Goal: Task Accomplishment & Management: Complete application form

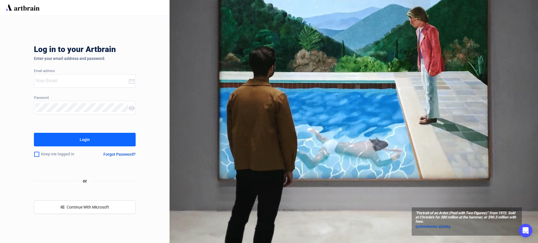
type input "louise@elstob.co.uk"
click at [109, 141] on button "Login" at bounding box center [85, 140] width 102 height 14
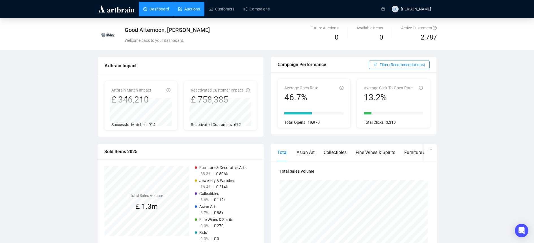
click at [192, 6] on link "Auctions" at bounding box center [189, 9] width 22 height 15
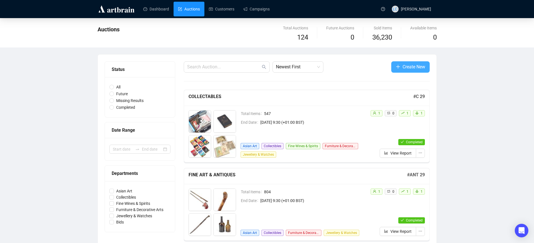
click at [404, 69] on span "Create New" at bounding box center [413, 66] width 23 height 7
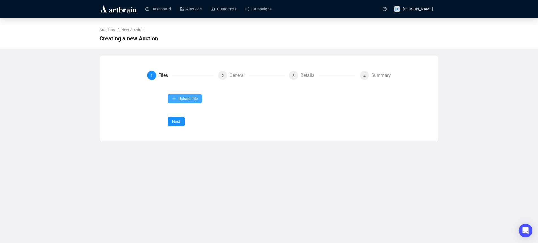
click at [183, 95] on button "Upload File" at bounding box center [184, 98] width 34 height 9
click at [136, 112] on div "1 Files 2 General 3 Details 4 Summary Upload File Next" at bounding box center [268, 98] width 325 height 55
click at [190, 102] on button "Upload File" at bounding box center [184, 98] width 34 height 9
click at [185, 111] on span "Items" at bounding box center [185, 112] width 26 height 6
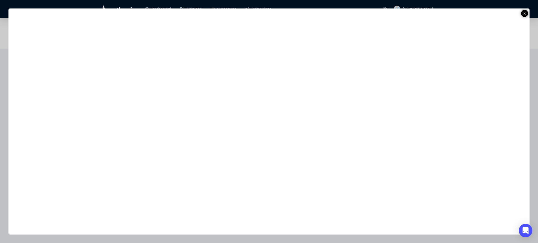
click at [525, 14] on icon at bounding box center [524, 13] width 3 height 7
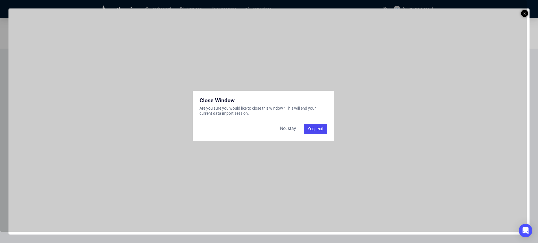
click at [321, 131] on div "Yes, exit" at bounding box center [315, 129] width 23 height 10
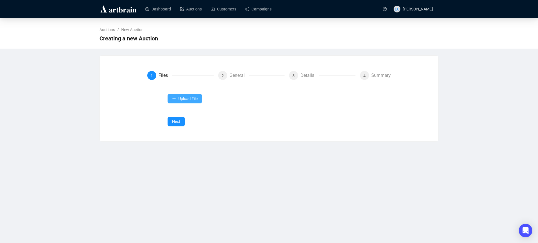
click at [188, 99] on span "Upload File" at bounding box center [187, 98] width 19 height 5
click at [184, 114] on span "Items" at bounding box center [185, 112] width 26 height 6
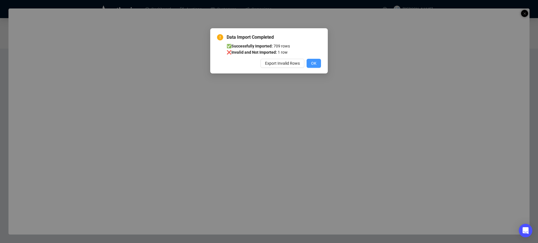
click at [313, 60] on span "OK" at bounding box center [313, 63] width 5 height 6
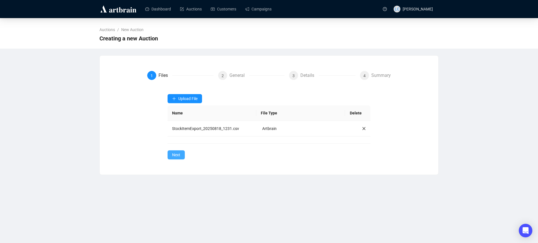
click at [180, 158] on button "Next" at bounding box center [175, 154] width 17 height 9
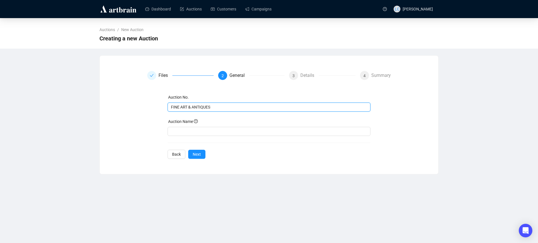
click at [205, 106] on input "FINE ART & ANTIQUES" at bounding box center [268, 107] width 195 height 6
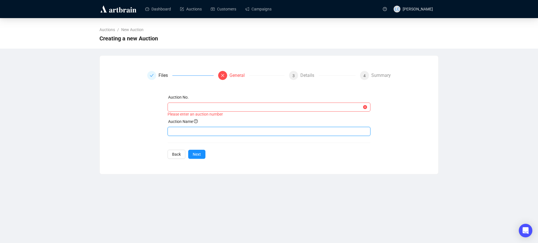
paste input "FINE ART & ANTIQUES"
type input "FINE ART & ANTIQUES"
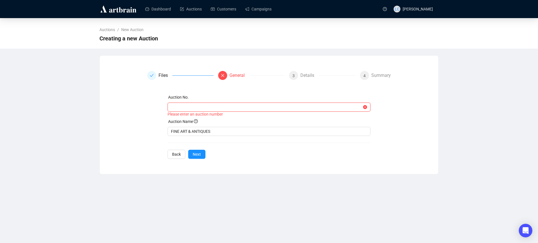
click at [191, 109] on input "text" at bounding box center [266, 107] width 191 height 6
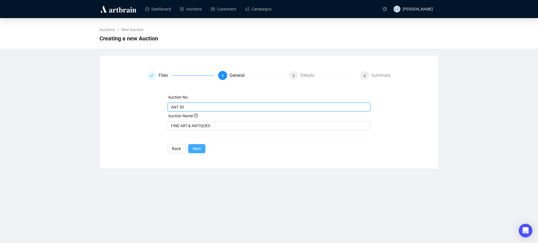
type input "ANT 30"
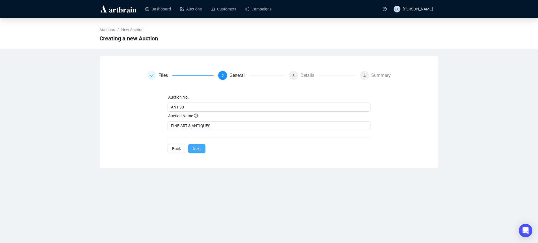
click at [193, 147] on span "Next" at bounding box center [197, 148] width 8 height 6
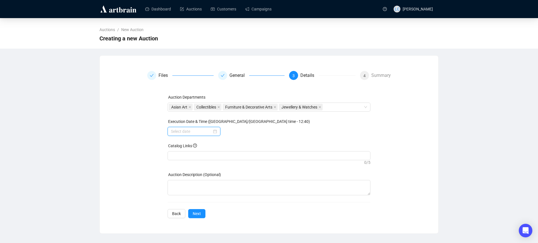
click at [199, 133] on input at bounding box center [191, 131] width 41 height 6
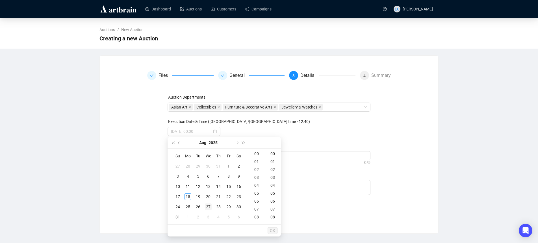
click at [206, 207] on div "27" at bounding box center [208, 206] width 7 height 7
click at [259, 198] on div "09" at bounding box center [257, 197] width 14 height 8
click at [271, 195] on div "30" at bounding box center [273, 193] width 14 height 8
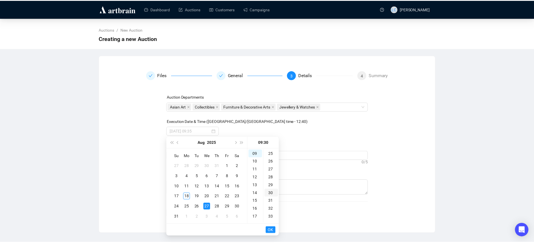
scroll to position [237, 0]
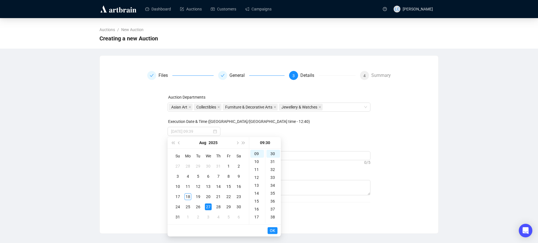
type input "2025-08-27 09:30"
click at [270, 227] on span "OK" at bounding box center [272, 230] width 5 height 11
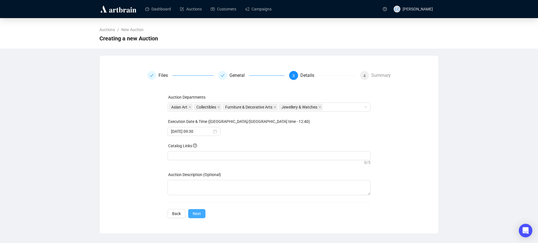
click at [194, 213] on span "Next" at bounding box center [197, 213] width 8 height 6
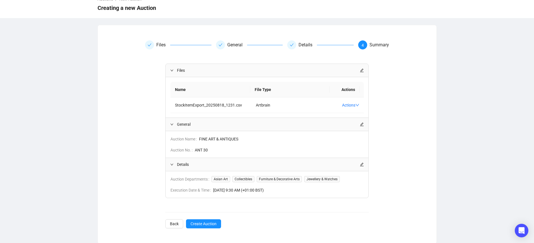
scroll to position [31, 0]
click at [211, 221] on span "Create Auction" at bounding box center [203, 223] width 26 height 6
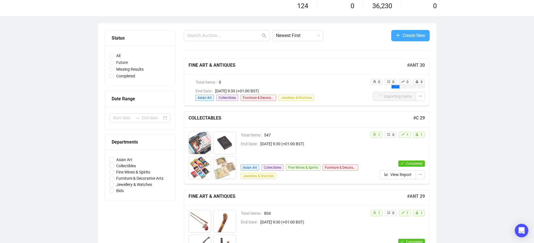
click at [410, 39] on span "Create New" at bounding box center [413, 35] width 23 height 7
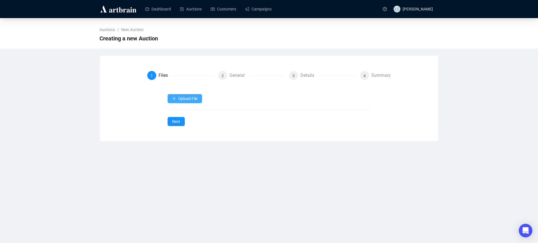
click at [173, 95] on button "Upload File" at bounding box center [184, 98] width 34 height 9
click at [180, 110] on span "Items" at bounding box center [185, 112] width 26 height 6
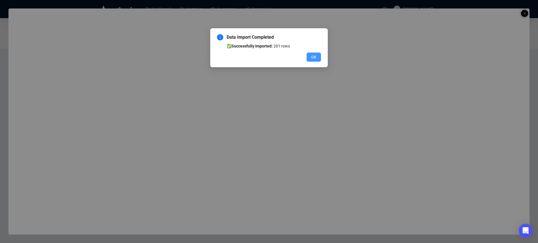
click at [315, 55] on span "OK" at bounding box center [313, 57] width 5 height 6
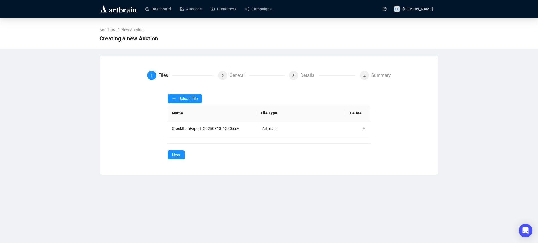
click at [185, 154] on div "Upload File Name File Type Delete StockItemExport_20250818_1240.csv Artbrain Ne…" at bounding box center [268, 126] width 203 height 65
click at [180, 155] on span "Next" at bounding box center [176, 155] width 8 height 6
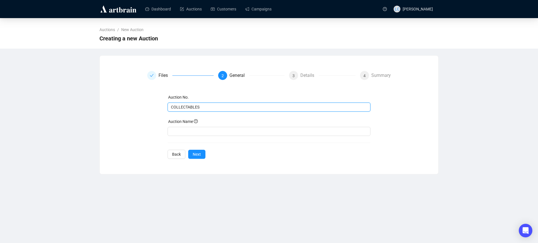
click at [191, 107] on input "COLLECTABLES" at bounding box center [268, 107] width 195 height 6
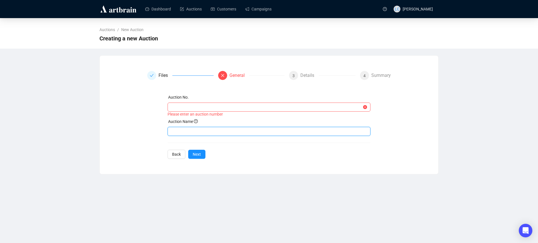
paste input "COLLECTABLES"
type input "COLLECTABLES"
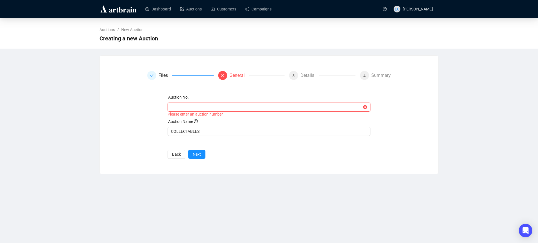
click at [193, 106] on input "text" at bounding box center [266, 107] width 191 height 6
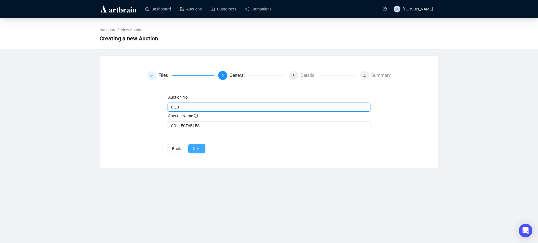
type input "C 30"
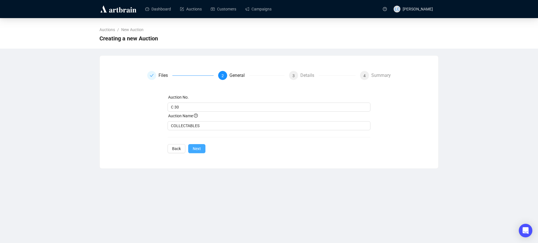
click at [195, 149] on span "Next" at bounding box center [197, 148] width 8 height 6
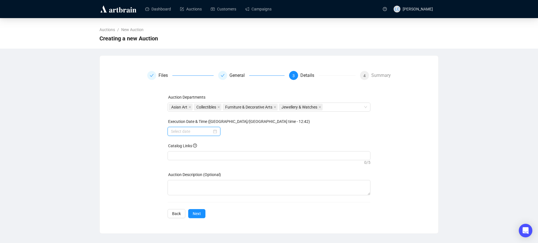
click at [189, 130] on input at bounding box center [191, 131] width 41 height 6
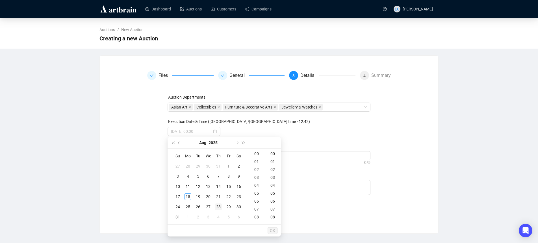
click at [219, 205] on div "28" at bounding box center [218, 206] width 7 height 7
click at [258, 197] on div "09" at bounding box center [257, 197] width 14 height 8
click at [274, 193] on div "30" at bounding box center [273, 193] width 14 height 8
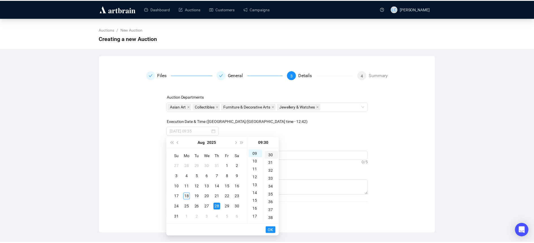
scroll to position [237, 0]
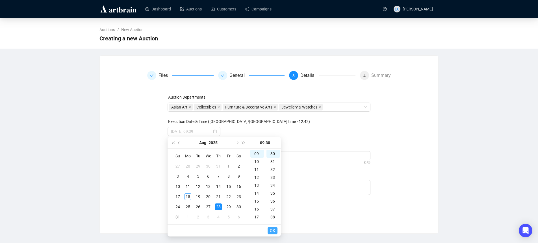
type input "2025-08-28 09:30"
click at [267, 231] on ul "OK" at bounding box center [223, 231] width 113 height 12
click at [268, 230] on button "OK" at bounding box center [272, 230] width 10 height 7
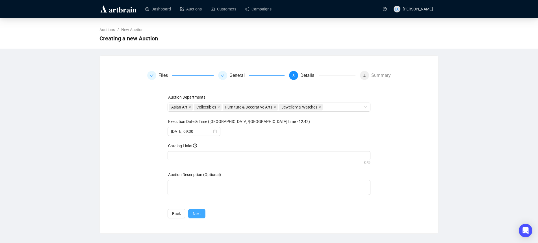
click at [196, 216] on span "Next" at bounding box center [197, 213] width 8 height 6
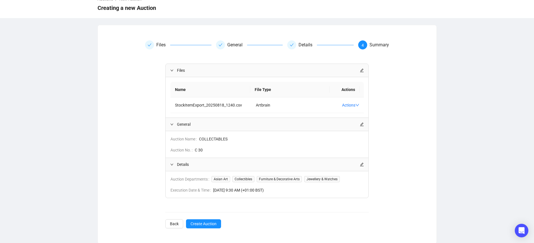
scroll to position [31, 0]
click at [211, 220] on span "Create Auction" at bounding box center [203, 223] width 26 height 6
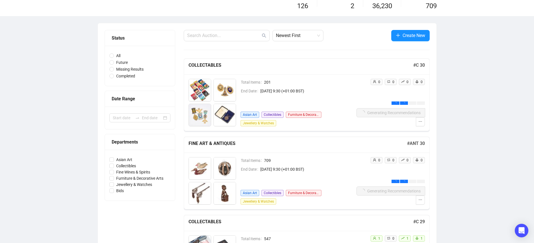
drag, startPoint x: 535, startPoint y: 163, endPoint x: 487, endPoint y: 189, distance: 54.6
click at [418, 202] on icon "ellipsis" at bounding box center [420, 200] width 4 height 4
click at [420, 198] on icon "ellipsis" at bounding box center [420, 200] width 4 height 4
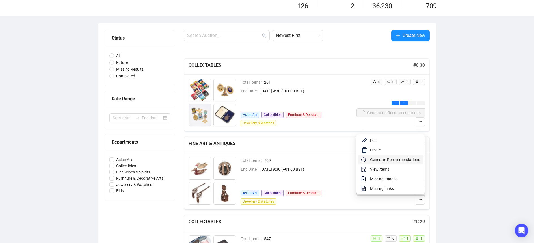
click at [391, 158] on span "Generate Recommendations" at bounding box center [395, 159] width 50 height 6
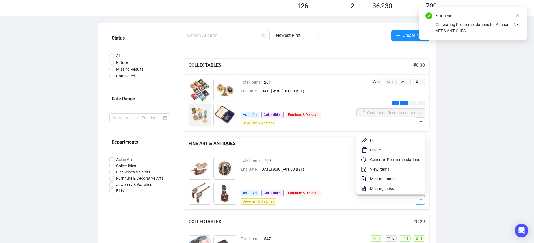
click at [421, 201] on icon "ellipsis" at bounding box center [420, 200] width 4 height 4
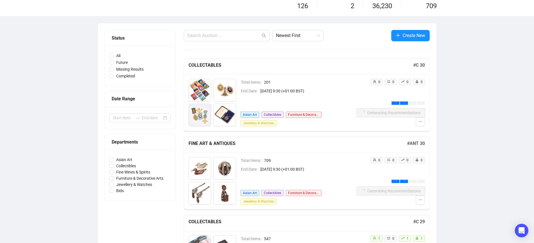
click at [423, 202] on button "button" at bounding box center [419, 199] width 9 height 9
click at [422, 199] on icon "ellipsis" at bounding box center [420, 200] width 4 height 4
click at [419, 198] on icon "ellipsis" at bounding box center [420, 200] width 4 height 4
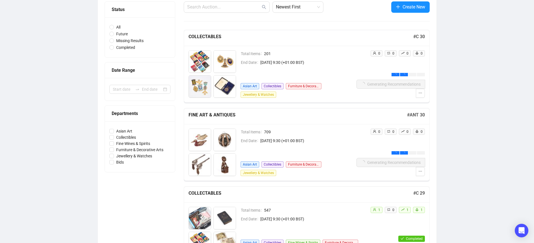
scroll to position [60, 0]
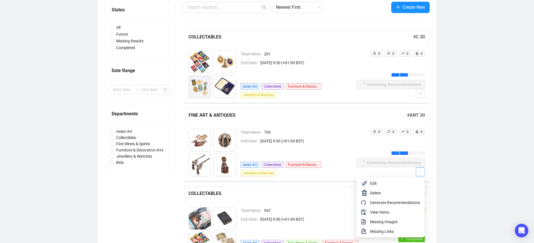
click at [418, 172] on icon "ellipsis" at bounding box center [420, 171] width 4 height 4
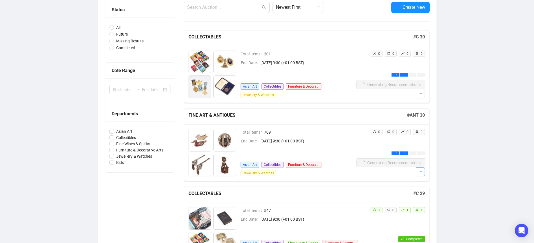
click at [418, 175] on span "button" at bounding box center [420, 172] width 4 height 6
click at [418, 97] on button "button" at bounding box center [419, 93] width 9 height 9
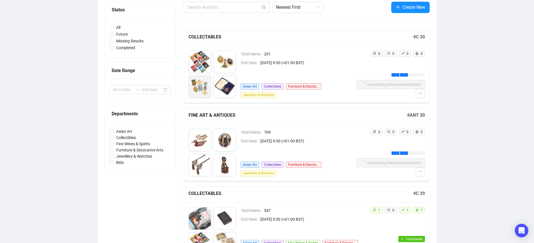
click at [264, 157] on div "Total Items 709 End Date August 27th 2025, 9:30 (+01:00 BST) Asian Art Collecti…" at bounding box center [298, 152] width 116 height 47
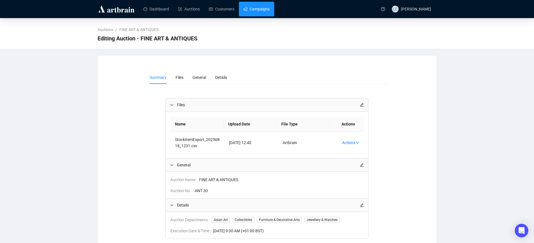
click at [249, 11] on link "Campaigns" at bounding box center [256, 9] width 26 height 15
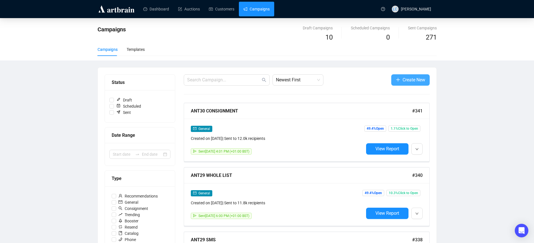
click at [407, 80] on span "Create New" at bounding box center [413, 79] width 23 height 7
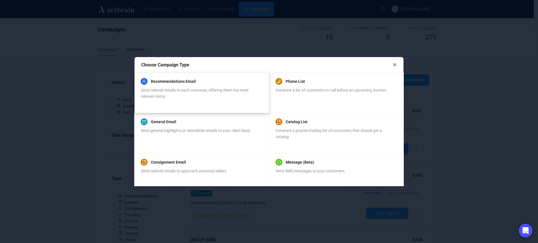
click at [216, 87] on div "Recommendations Email Send tailored emails to each customer, offering them the …" at bounding box center [201, 88] width 121 height 21
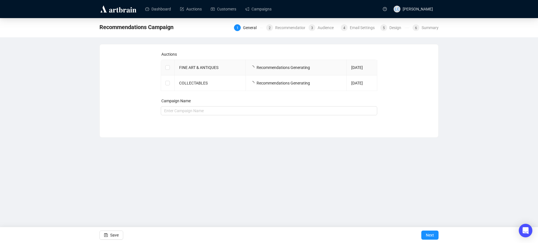
click at [170, 68] on td at bounding box center [168, 68] width 14 height 16
click at [167, 69] on input "checkbox" at bounding box center [167, 67] width 4 height 4
checkbox input "true"
type input "FINE ART & ANTIQUES Campaign"
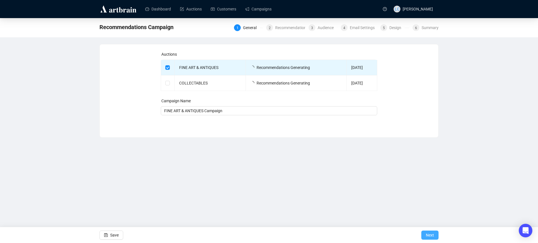
click at [431, 232] on span "Next" at bounding box center [430, 235] width 8 height 16
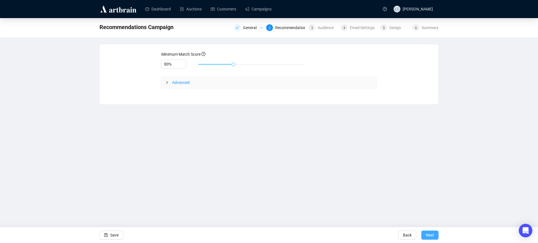
click at [432, 232] on span "Next" at bounding box center [430, 235] width 8 height 16
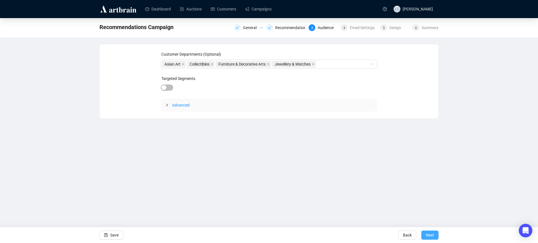
click at [428, 234] on span "Next" at bounding box center [430, 235] width 8 height 16
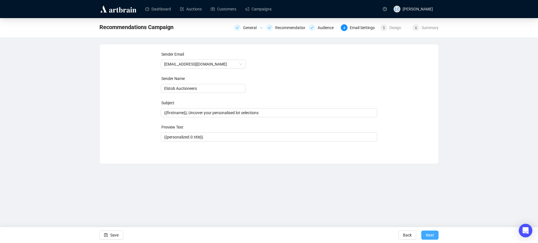
click at [429, 237] on span "Next" at bounding box center [430, 235] width 8 height 16
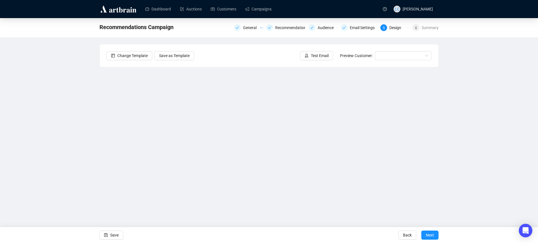
click at [26, 12] on div "Dashboard Auctions Customers Campaigns LC Louise Couldwell" at bounding box center [269, 9] width 538 height 18
click at [79, 147] on div "Recommendations Campaign General Recommendations Audience Email Settings 5 Desi…" at bounding box center [269, 118] width 538 height 200
click at [77, 127] on div "Recommendations Campaign General Recommendations Audience Email Settings 5 Desi…" at bounding box center [269, 118] width 538 height 200
click at [80, 164] on div "Recommendations Campaign General Recommendations Audience Email Settings 5 Desi…" at bounding box center [269, 118] width 538 height 200
click at [91, 154] on div "Recommendations Campaign General Recommendations Audience Email Settings 5 Desi…" at bounding box center [269, 118] width 538 height 200
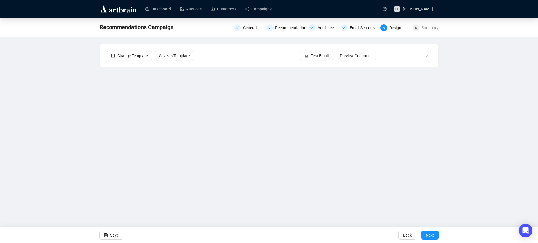
click at [62, 174] on div "Recommendations Campaign General Recommendations Audience Email Settings 5 Desi…" at bounding box center [269, 118] width 538 height 200
click at [75, 172] on div "Recommendations Campaign General Recommendations Audience Email Settings 5 Desi…" at bounding box center [269, 118] width 538 height 200
click at [77, 129] on div "Recommendations Campaign General Recommendations Audience Email Settings 5 Desi…" at bounding box center [269, 118] width 538 height 200
click at [458, 111] on div "Recommendations Campaign General Recommendations Audience Email Settings 5 Desi…" at bounding box center [269, 118] width 538 height 200
click at [87, 119] on div "Recommendations Campaign General Recommendations Audience Email Settings 5 Desi…" at bounding box center [269, 118] width 538 height 200
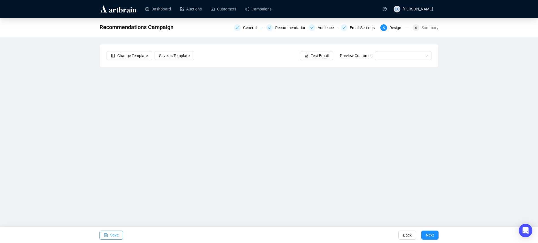
click at [116, 235] on span "Save" at bounding box center [114, 235] width 8 height 16
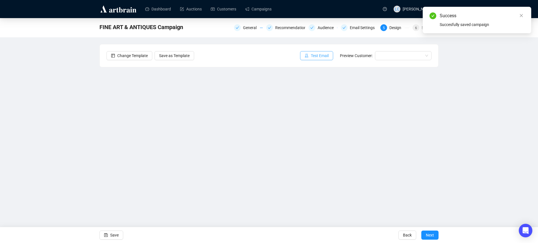
click at [308, 55] on icon "experiment" at bounding box center [306, 56] width 4 height 4
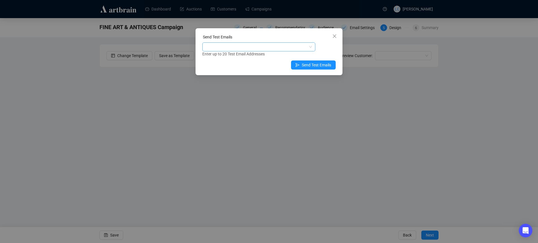
click at [225, 50] on div at bounding box center [255, 47] width 105 height 8
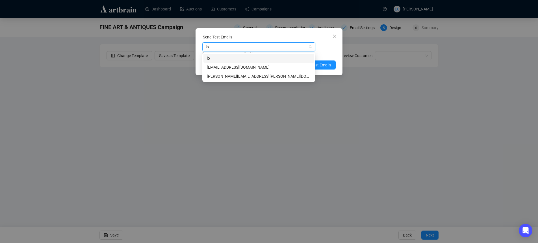
type input "lou"
click at [221, 75] on div "louise@elstob.co.uk" at bounding box center [259, 76] width 104 height 6
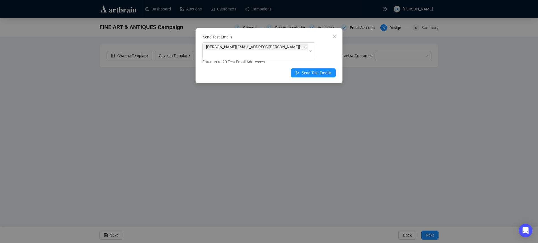
drag, startPoint x: 320, startPoint y: 52, endPoint x: 318, endPoint y: 56, distance: 3.9
click at [320, 59] on div "Enter up to 20 Test Email Addresses" at bounding box center [268, 62] width 133 height 6
click at [312, 68] on button "Send Test Emails" at bounding box center [313, 72] width 45 height 9
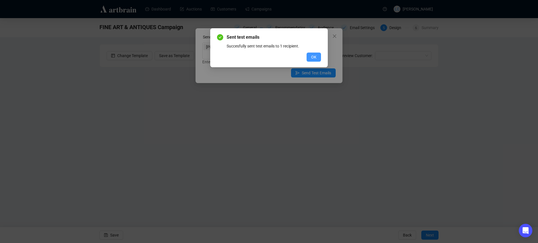
click at [313, 58] on span "OK" at bounding box center [313, 57] width 5 height 6
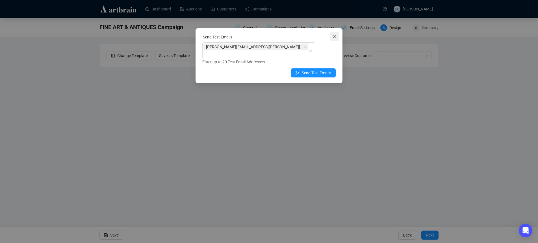
click at [332, 38] on icon "close" at bounding box center [334, 36] width 5 height 5
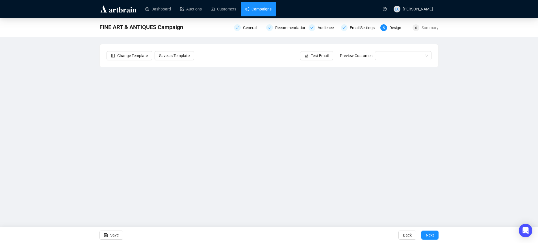
click at [250, 11] on link "Campaigns" at bounding box center [258, 9] width 26 height 15
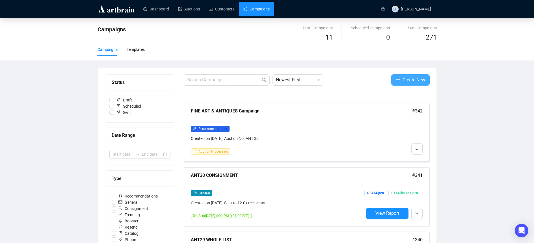
click at [417, 80] on span "Create New" at bounding box center [413, 79] width 23 height 7
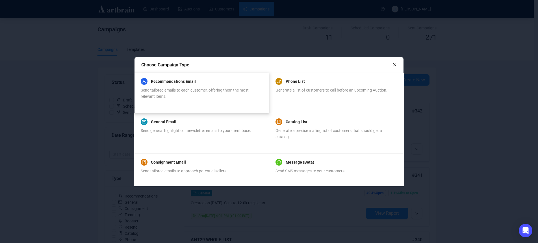
click at [184, 90] on span "Send tailored emails to each customer, offering them the most relevant items." at bounding box center [195, 93] width 108 height 11
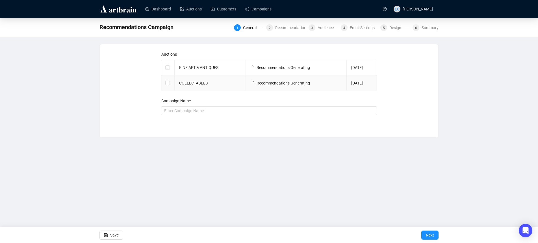
click at [196, 86] on td "COLLECTABLES" at bounding box center [210, 83] width 71 height 16
click at [170, 85] on label at bounding box center [167, 83] width 5 height 6
click at [169, 85] on input "checkbox" at bounding box center [167, 83] width 4 height 4
checkbox input "true"
type input "COLLECTABLES Campaign"
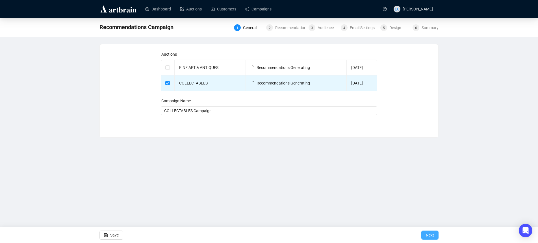
click at [426, 236] on span "Next" at bounding box center [430, 235] width 8 height 16
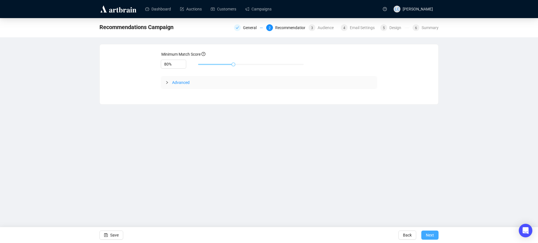
click at [421, 234] on button "Next" at bounding box center [429, 234] width 17 height 9
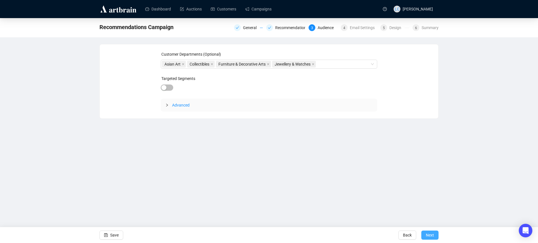
click at [428, 233] on span "Next" at bounding box center [430, 235] width 8 height 16
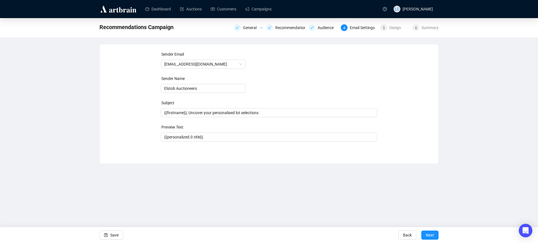
click at [439, 236] on div "Save Back Next" at bounding box center [269, 235] width 538 height 16
click at [437, 236] on button "Next" at bounding box center [429, 234] width 17 height 9
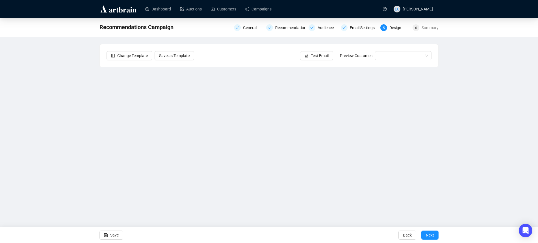
click at [29, 146] on div "Recommendations Campaign General Recommendations Audience Email Settings 5 Desi…" at bounding box center [269, 118] width 538 height 200
click at [76, 161] on div "Recommendations Campaign General Recommendations Audience Email Settings 5 Desi…" at bounding box center [269, 118] width 538 height 200
click at [84, 167] on div "Recommendations Campaign General Recommendations Audience Email Settings 5 Desi…" at bounding box center [269, 118] width 538 height 200
click at [116, 234] on span "Save" at bounding box center [114, 235] width 8 height 16
click at [81, 101] on div "COLLECTABLES Campaign General Recommendations Audience Email Settings 5 Design …" at bounding box center [269, 118] width 538 height 200
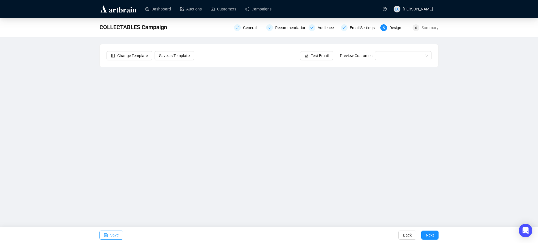
click at [108, 234] on icon "save" at bounding box center [106, 235] width 4 height 4
click at [331, 54] on button "Test Email" at bounding box center [316, 55] width 33 height 9
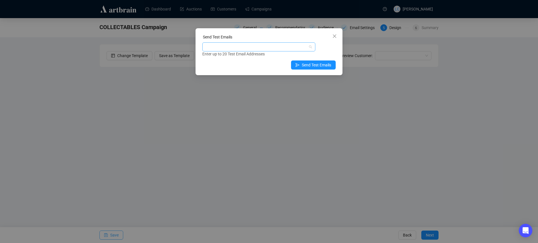
click at [286, 50] on div at bounding box center [255, 47] width 105 height 8
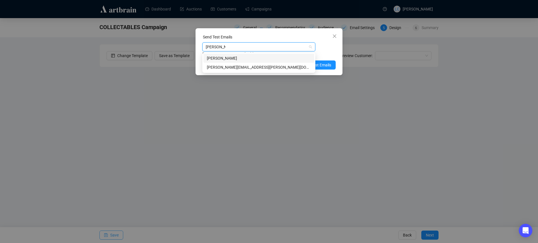
type input "louise@elst"
click at [280, 66] on div "louise@elstob.co.uk" at bounding box center [259, 67] width 104 height 6
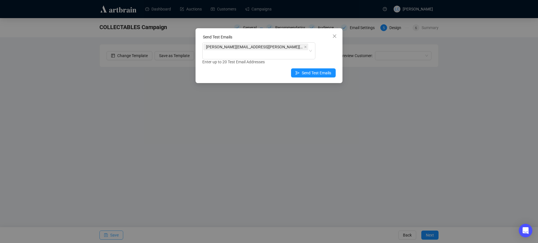
click at [337, 51] on div "Send Test Emails louise@elstob.co.uk Enter up to 20 Test Email Addresses Send T…" at bounding box center [268, 55] width 147 height 55
click at [327, 70] on span "Send Test Emails" at bounding box center [316, 73] width 29 height 6
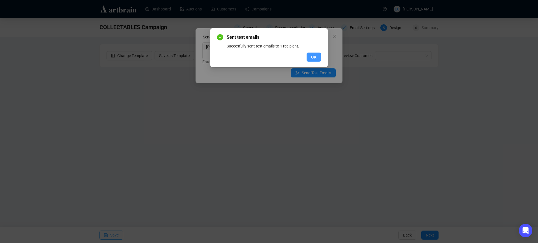
click at [315, 53] on button "OK" at bounding box center [313, 57] width 14 height 9
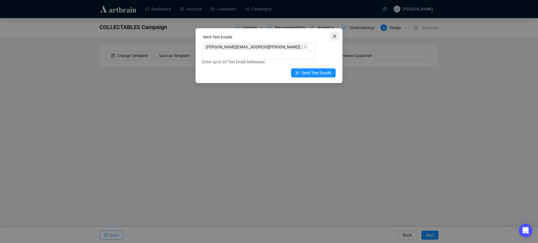
click at [337, 35] on span "Close" at bounding box center [334, 36] width 9 height 5
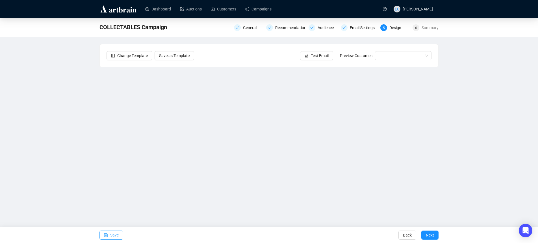
click at [66, 118] on div "COLLECTABLES Campaign General Recommendations Audience Email Settings 5 Design …" at bounding box center [269, 118] width 538 height 200
click at [89, 126] on div "COLLECTABLES Campaign General Recommendations Audience Email Settings 5 Design …" at bounding box center [269, 118] width 538 height 200
drag, startPoint x: 45, startPoint y: 132, endPoint x: 49, endPoint y: 132, distance: 4.0
click at [45, 132] on div "COLLECTABLES Campaign General Recommendations Audience Email Settings 5 Design …" at bounding box center [269, 118] width 538 height 200
click at [92, 135] on div "COLLECTABLES Campaign General Recommendations Audience Email Settings 5 Design …" at bounding box center [269, 118] width 538 height 200
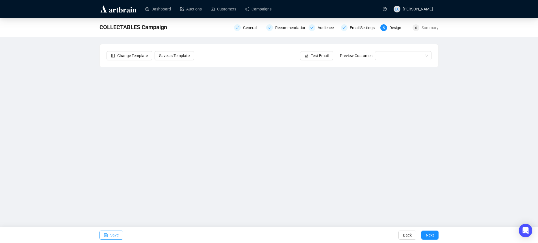
click at [85, 125] on div "COLLECTABLES Campaign General Recommendations Audience Email Settings 5 Design …" at bounding box center [269, 118] width 538 height 200
click at [82, 128] on div "COLLECTABLES Campaign General Recommendations Audience Email Settings 5 Design …" at bounding box center [269, 118] width 538 height 200
click at [90, 160] on div "COLLECTABLES Campaign General Recommendations Audience Email Settings 5 Design …" at bounding box center [269, 118] width 538 height 200
click at [59, 170] on div "COLLECTABLES Campaign General Recommendations Audience Email Settings 5 Design …" at bounding box center [269, 118] width 538 height 200
click at [62, 169] on div "COLLECTABLES Campaign General Recommendations Audience Email Settings 5 Design …" at bounding box center [269, 118] width 538 height 200
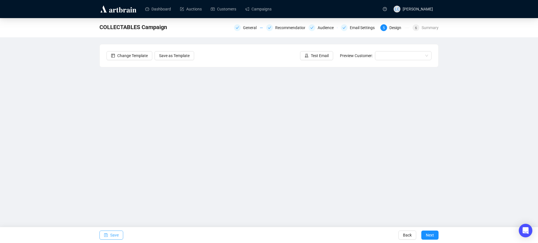
click at [68, 145] on div "COLLECTABLES Campaign General Recommendations Audience Email Settings 5 Design …" at bounding box center [269, 118] width 538 height 200
click at [116, 231] on span "Save" at bounding box center [114, 235] width 8 height 16
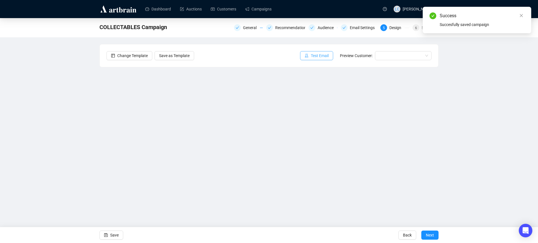
click at [310, 55] on button "Test Email" at bounding box center [316, 55] width 33 height 9
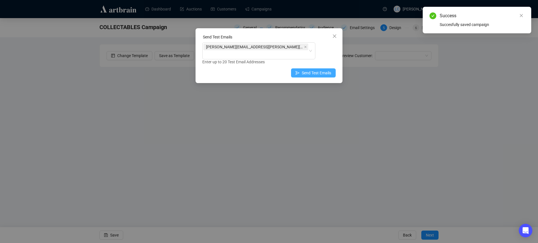
click at [305, 70] on span "Send Test Emails" at bounding box center [316, 73] width 29 height 6
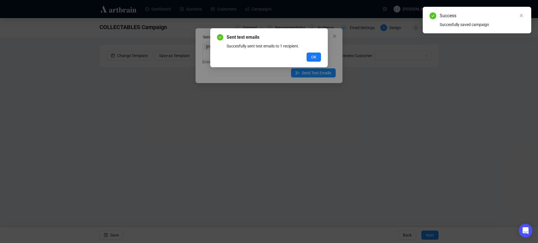
click at [316, 53] on button "OK" at bounding box center [313, 57] width 14 height 9
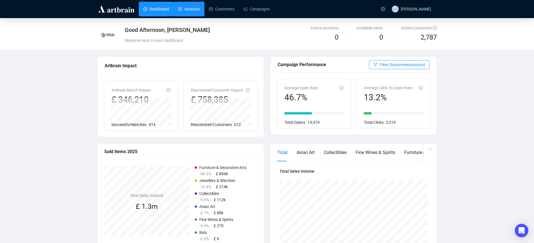
click at [197, 11] on link "Auctions" at bounding box center [189, 9] width 22 height 15
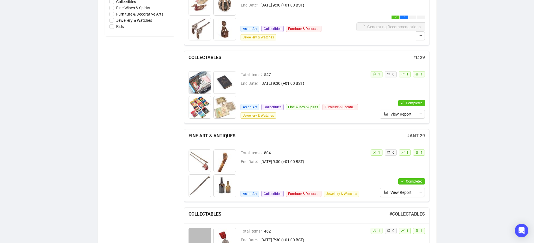
scroll to position [198, 0]
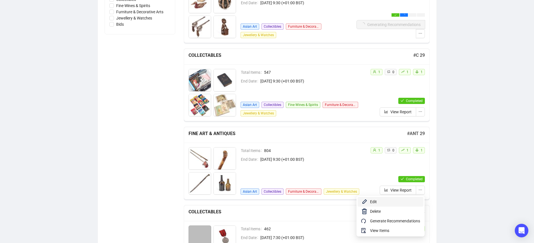
click at [398, 204] on span "Edit" at bounding box center [395, 202] width 50 height 6
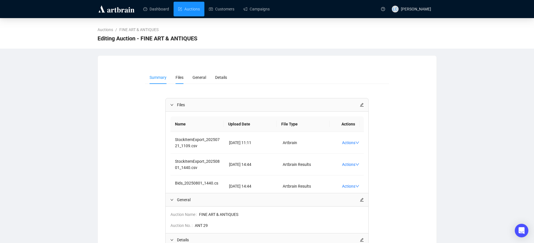
click at [177, 78] on span "Files" at bounding box center [179, 77] width 8 height 5
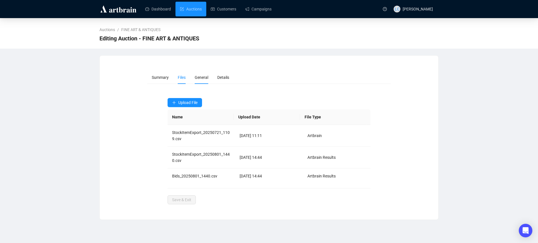
click at [192, 77] on li "General" at bounding box center [201, 77] width 23 height 13
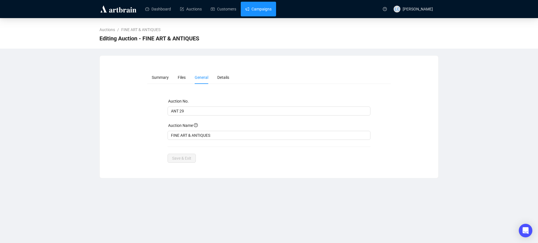
click at [260, 9] on link "Campaigns" at bounding box center [258, 9] width 26 height 15
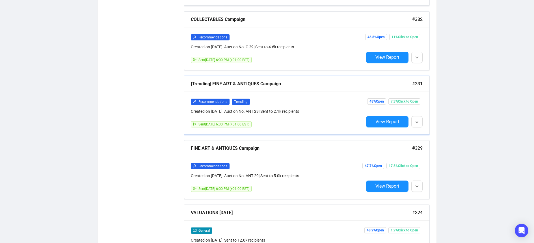
scroll to position [508, 0]
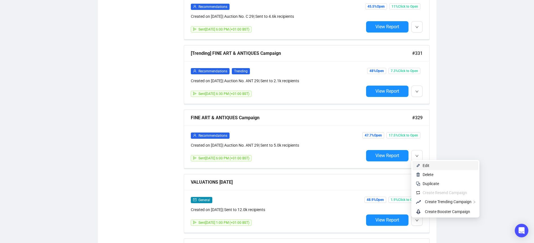
click at [424, 167] on span "Edit" at bounding box center [425, 165] width 7 height 5
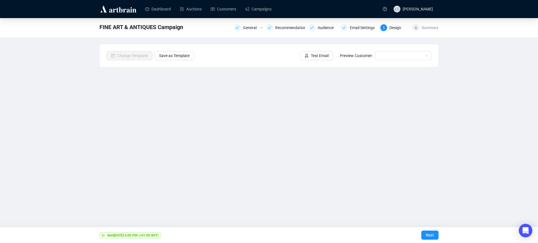
click at [69, 124] on div "FINE ART & ANTIQUES Campaign General Recommendations Audience Email Settings 5 …" at bounding box center [269, 118] width 538 height 200
click at [88, 136] on div "FINE ART & ANTIQUES Campaign General Recommendations Audience Email Settings 5 …" at bounding box center [269, 118] width 538 height 200
click at [263, 10] on link "Campaigns" at bounding box center [258, 9] width 26 height 15
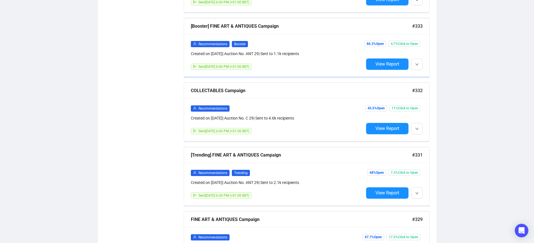
scroll to position [480, 0]
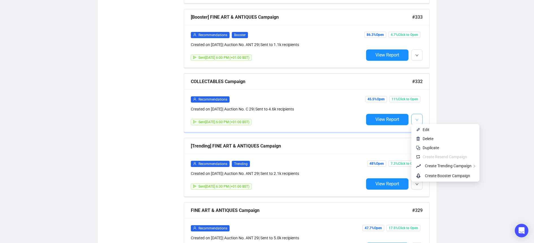
click at [420, 116] on button "button" at bounding box center [416, 119] width 11 height 11
click at [428, 132] on span "Edit" at bounding box center [425, 129] width 7 height 5
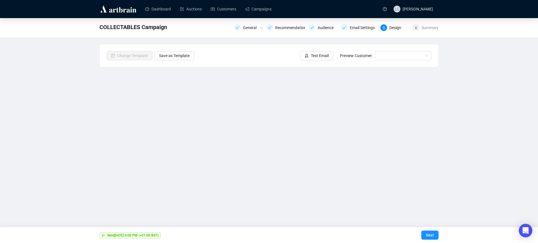
click at [84, 145] on div "COLLECTABLES Campaign General Recommendations Audience Email Settings 5 Design …" at bounding box center [269, 118] width 538 height 200
click at [251, 8] on link "Campaigns" at bounding box center [258, 9] width 26 height 15
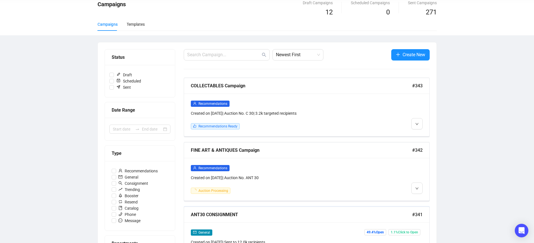
scroll to position [85, 0]
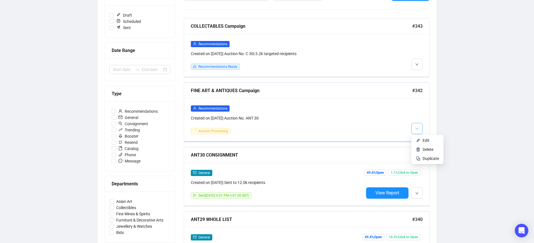
click at [420, 129] on button "button" at bounding box center [416, 128] width 11 height 11
click at [422, 138] on li "Edit" at bounding box center [427, 140] width 30 height 9
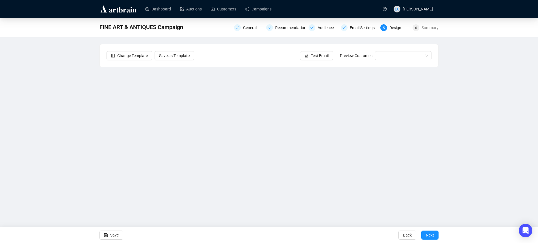
click at [97, 136] on div "FINE ART & ANTIQUES Campaign General Recommendations Audience Email Settings 5 …" at bounding box center [269, 118] width 538 height 200
click at [66, 132] on div "FINE ART & ANTIQUES Campaign General Recommendations Audience Email Settings 5 …" at bounding box center [269, 118] width 538 height 200
